Goal: Transaction & Acquisition: Download file/media

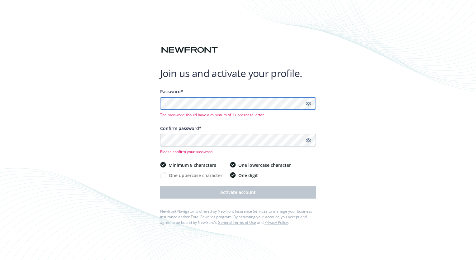
click at [139, 110] on div "Join us and activate your profile. Password* The password should have a minimum…" at bounding box center [238, 130] width 476 height 260
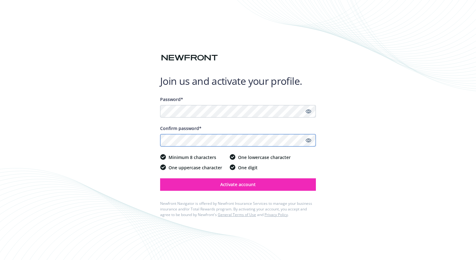
click at [160, 178] on button "Activate account" at bounding box center [238, 184] width 156 height 12
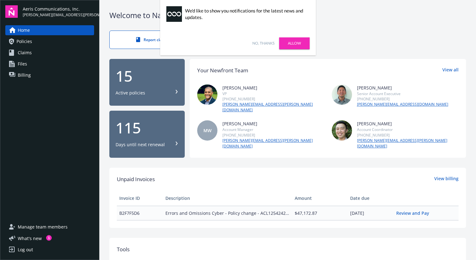
click at [264, 45] on link "No, thanks" at bounding box center [263, 43] width 22 height 6
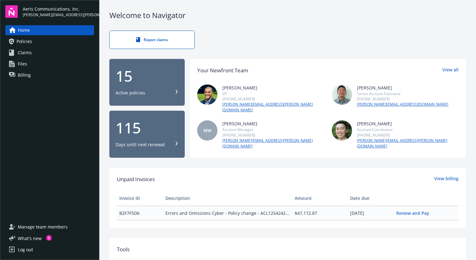
click at [242, 39] on div "Report claims" at bounding box center [287, 40] width 357 height 18
click at [27, 66] on link "Files" at bounding box center [49, 64] width 89 height 10
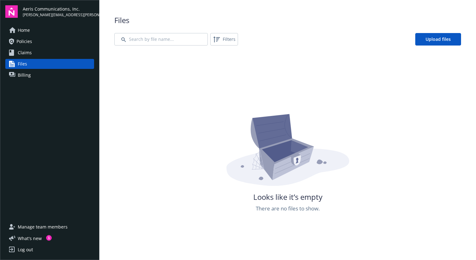
click at [27, 27] on span "Home" at bounding box center [24, 30] width 12 height 10
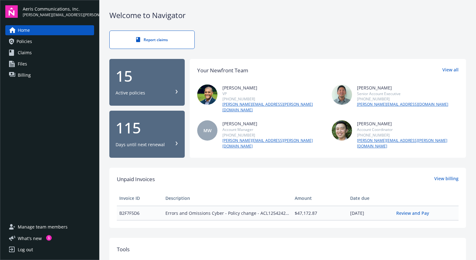
click at [172, 90] on div "Active policies" at bounding box center [147, 93] width 63 height 6
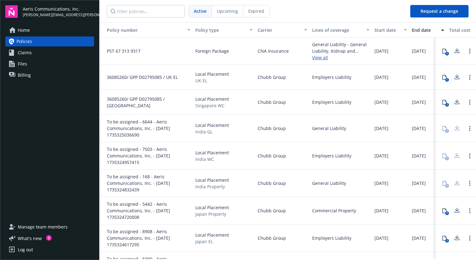
click at [301, 11] on nav "Active Upcoming Expired" at bounding box center [252, 11] width 306 height 22
click at [453, 49] on icon at bounding box center [456, 51] width 7 height 8
click at [454, 79] on icon at bounding box center [456, 79] width 5 height 2
click at [453, 104] on icon at bounding box center [456, 102] width 7 height 8
click at [455, 208] on icon at bounding box center [456, 210] width 7 height 8
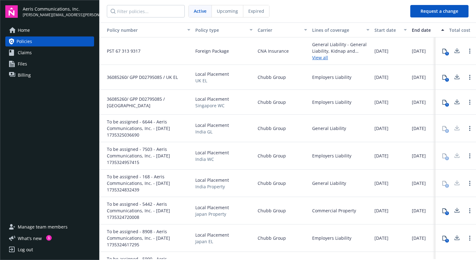
click at [455, 237] on icon at bounding box center [457, 237] width 4 height 4
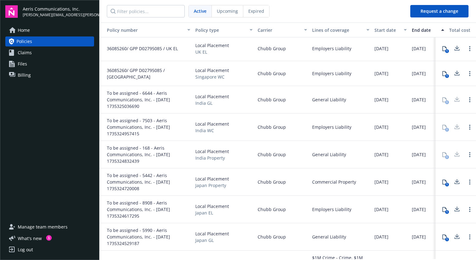
click at [453, 237] on icon at bounding box center [456, 237] width 7 height 8
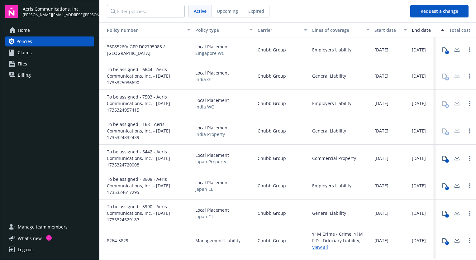
scroll to position [50, 0]
click at [453, 237] on icon at bounding box center [456, 240] width 7 height 8
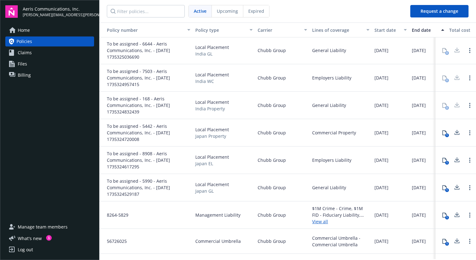
click at [453, 237] on icon at bounding box center [456, 241] width 7 height 8
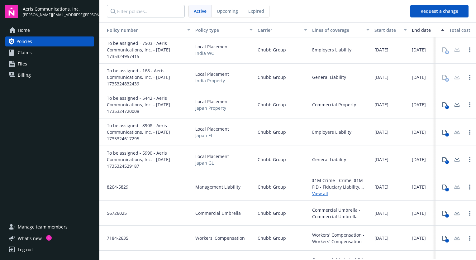
scroll to position [104, 0]
click at [453, 237] on icon at bounding box center [456, 237] width 7 height 8
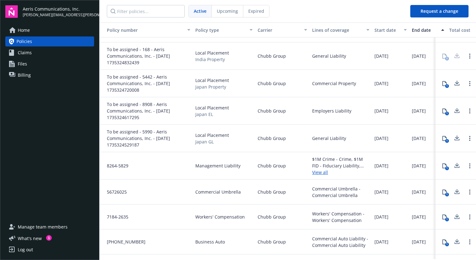
scroll to position [126, 0]
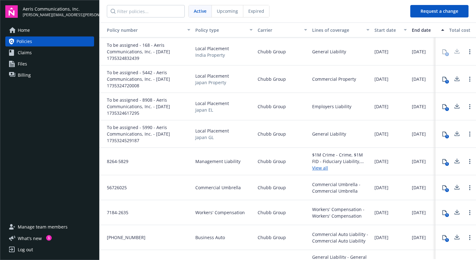
click at [453, 237] on icon at bounding box center [456, 237] width 7 height 8
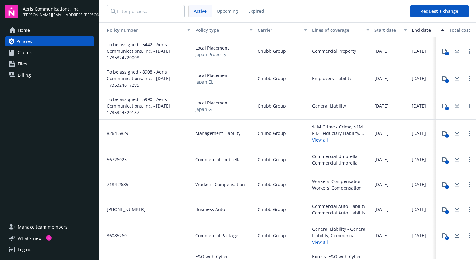
scroll to position [152, 0]
click at [453, 237] on icon at bounding box center [456, 235] width 7 height 8
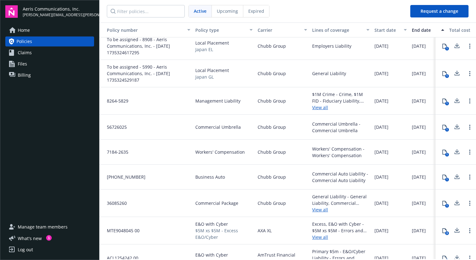
scroll to position [182, 0]
click at [454, 232] on icon at bounding box center [456, 232] width 5 height 2
click at [453, 229] on icon at bounding box center [456, 230] width 7 height 8
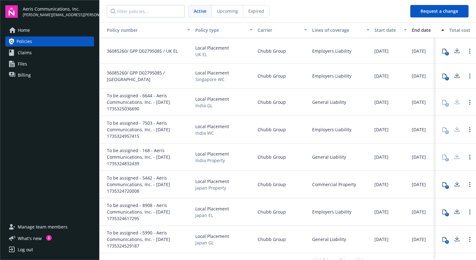
scroll to position [0, 0]
